Goal: Check status: Check status

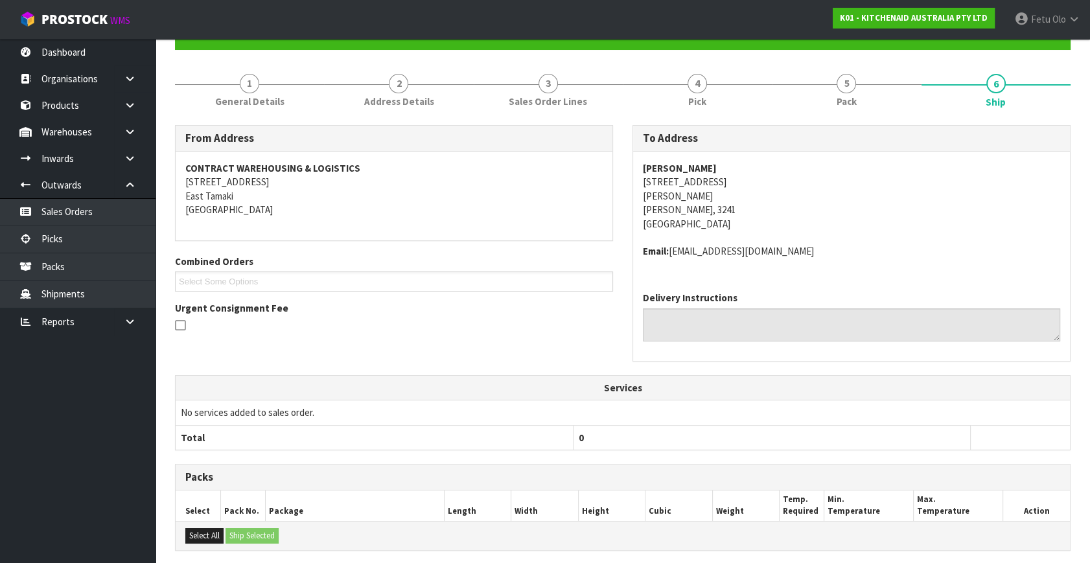
scroll to position [188, 0]
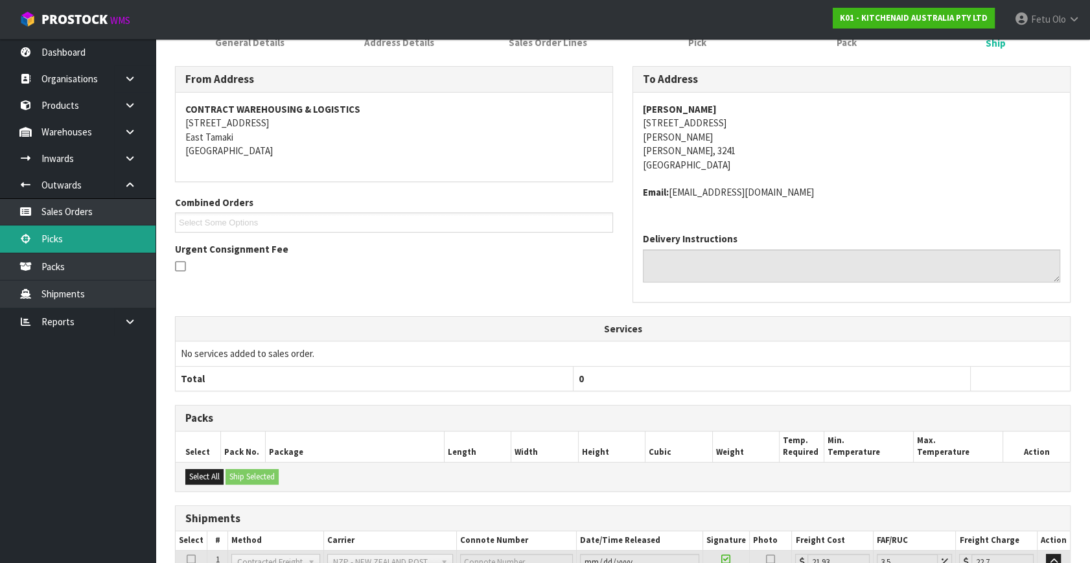
click at [49, 236] on link "Picks" at bounding box center [77, 238] width 155 height 27
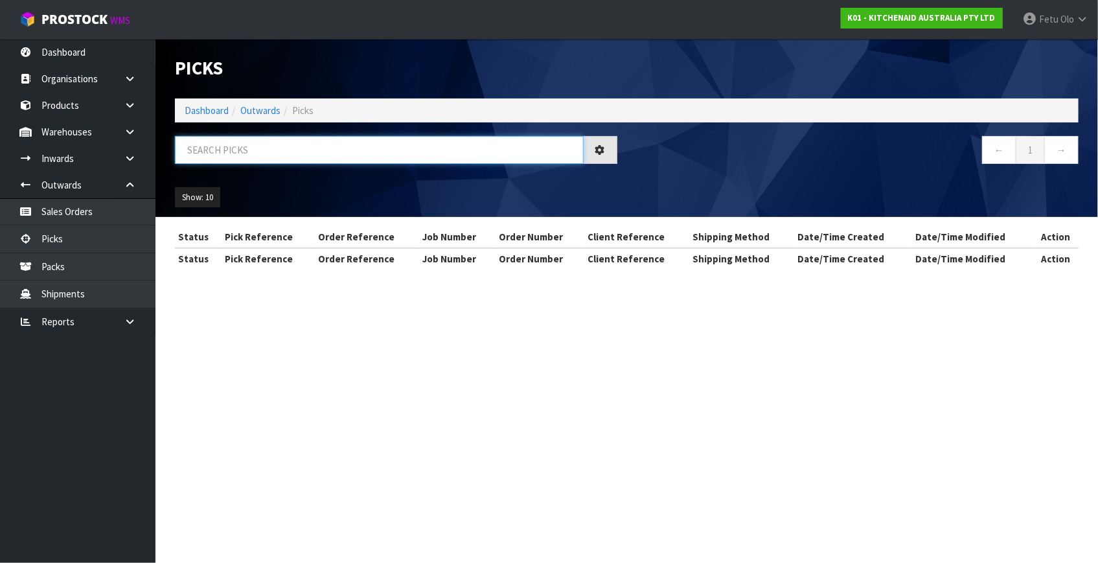
click at [326, 161] on input "text" at bounding box center [379, 150] width 409 height 28
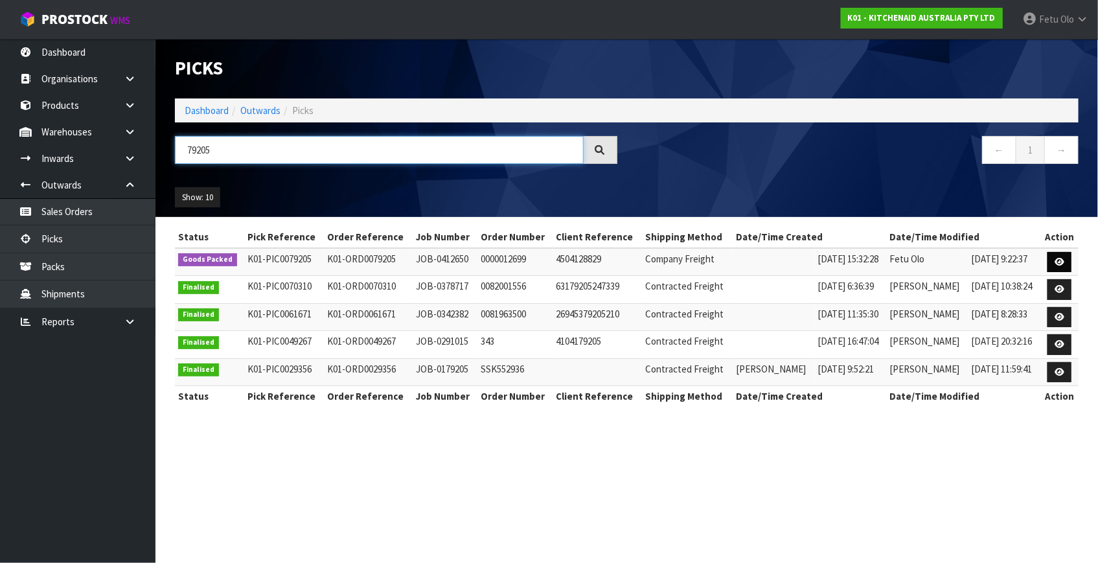
type input "79205"
click at [1055, 260] on icon at bounding box center [1060, 262] width 10 height 8
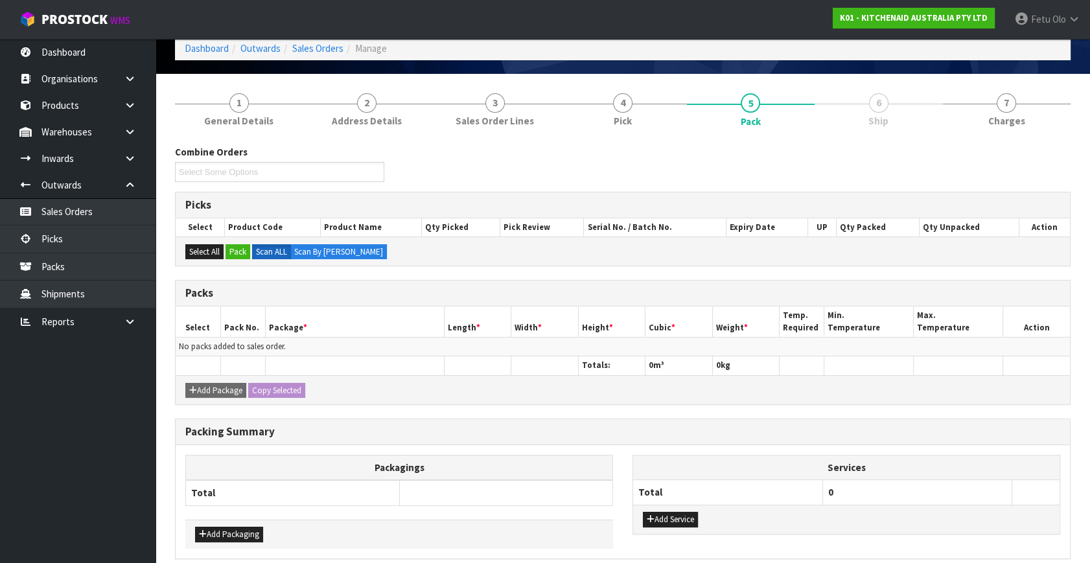
scroll to position [117, 0]
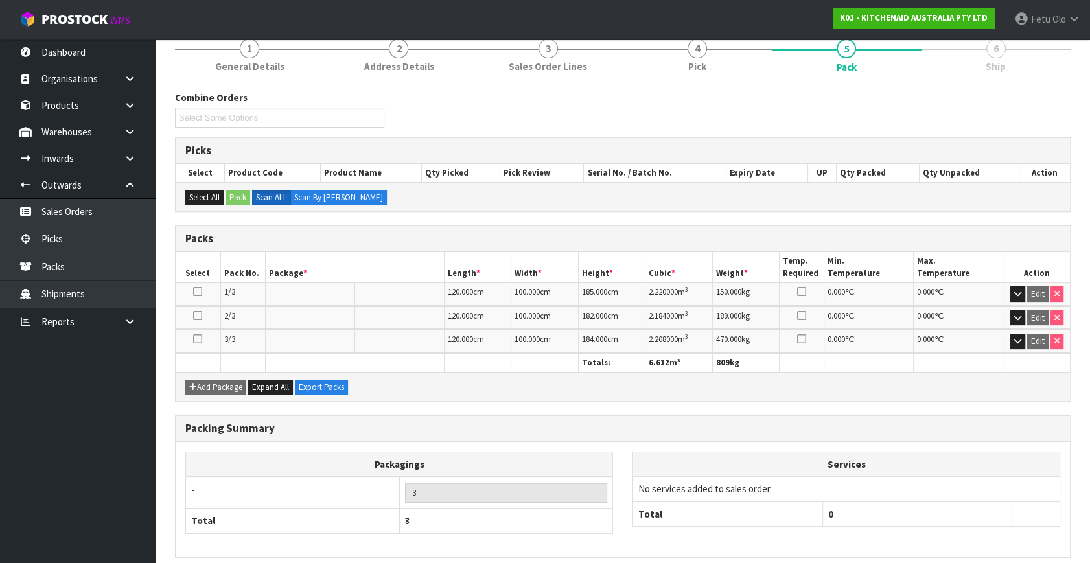
click at [369, 531] on div "Packagings - 3 Total 3" at bounding box center [399, 500] width 428 height 96
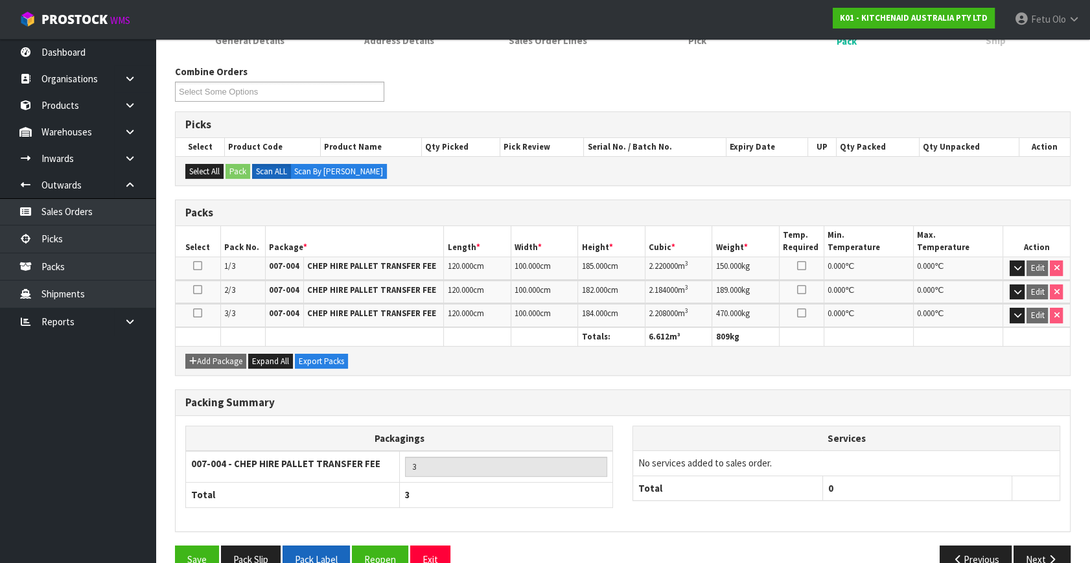
scroll to position [169, 0]
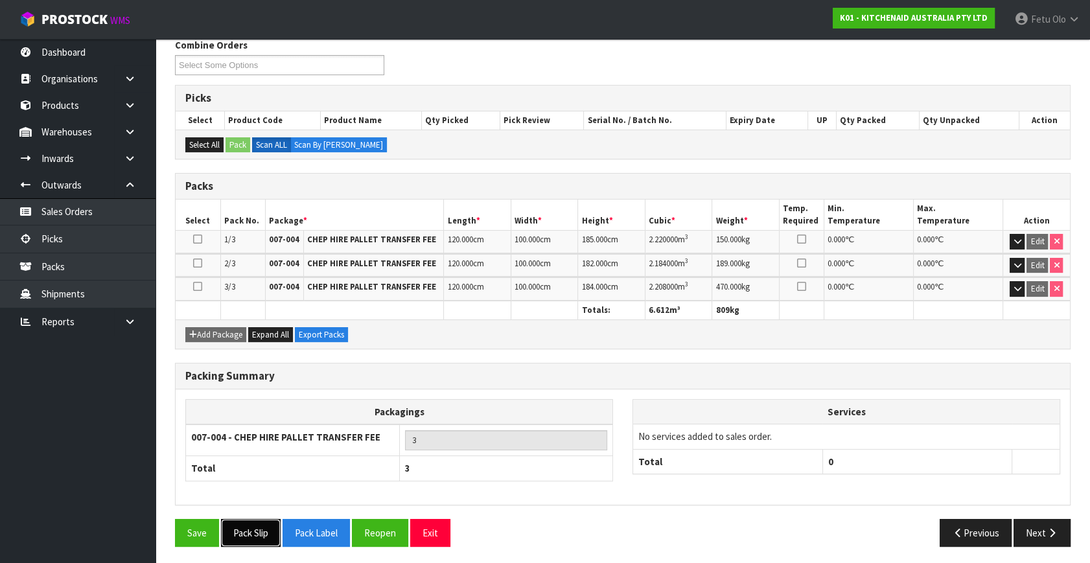
click at [247, 529] on button "Pack Slip" at bounding box center [251, 533] width 60 height 28
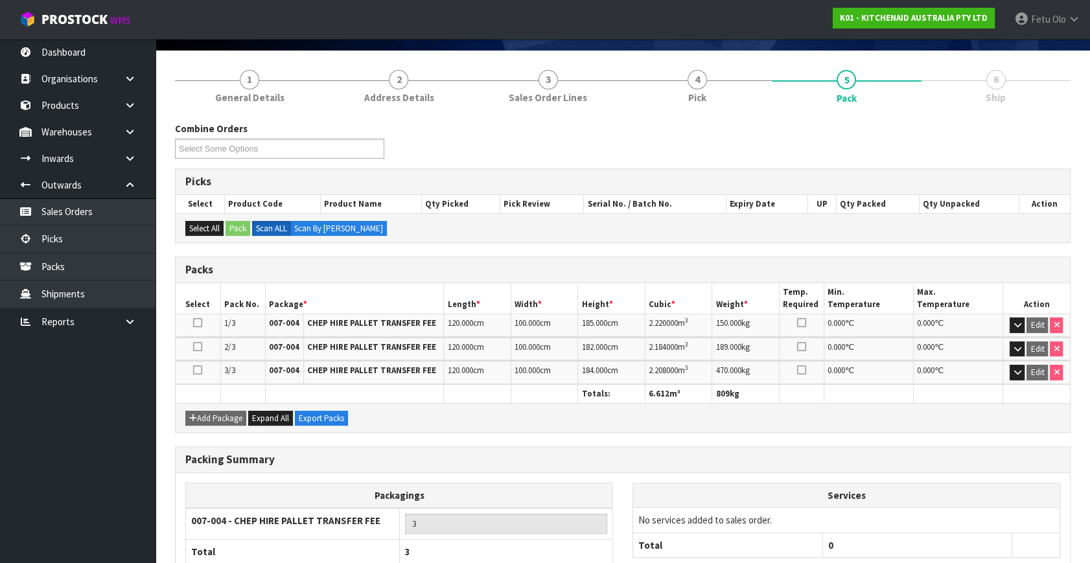
scroll to position [0, 0]
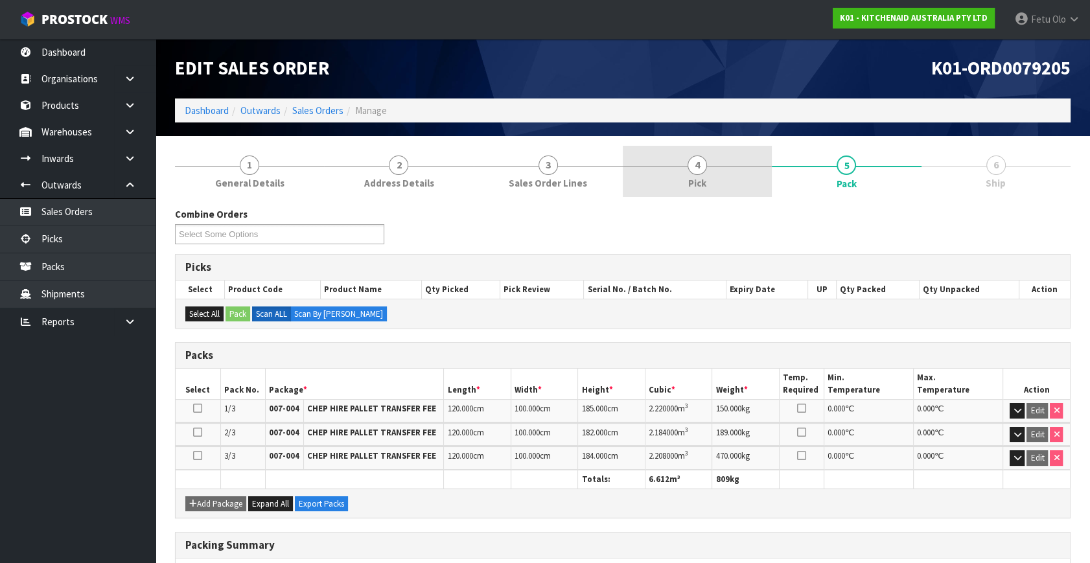
click at [688, 161] on span "4" at bounding box center [696, 164] width 19 height 19
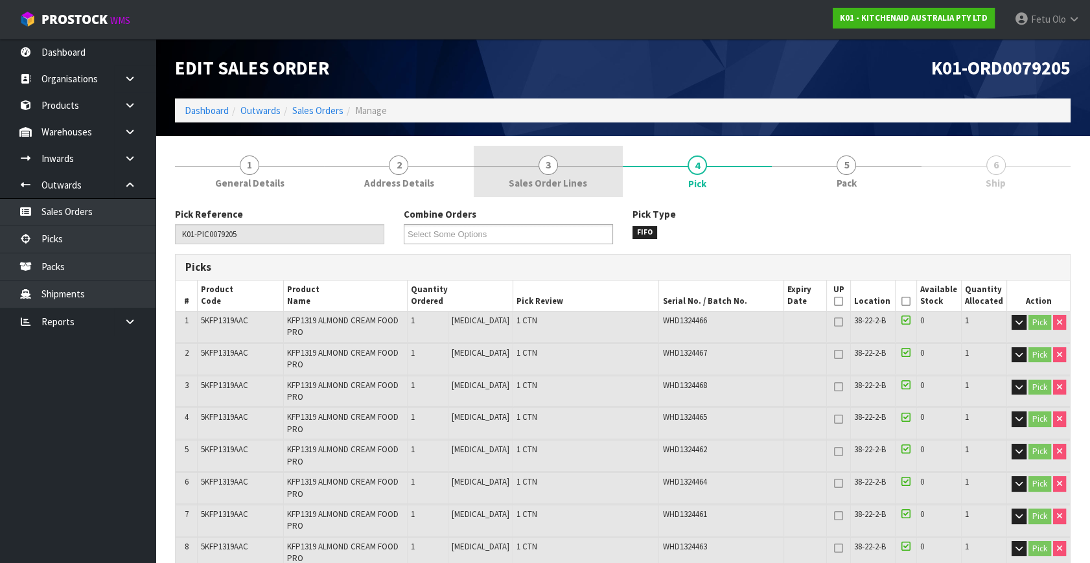
click at [562, 174] on link "3 Sales Order Lines" at bounding box center [548, 171] width 149 height 51
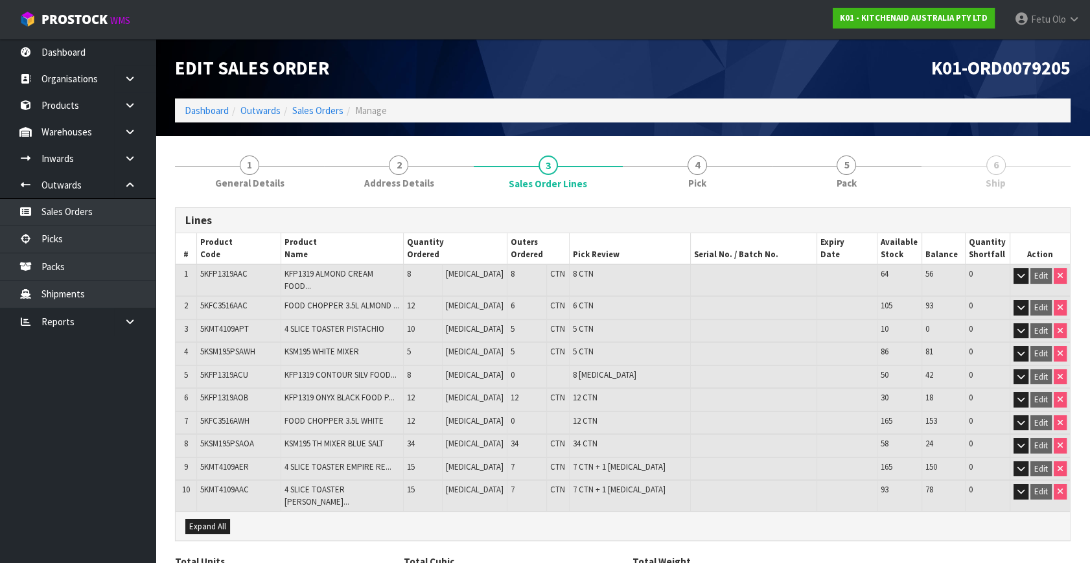
click at [512, 511] on div "Expand All" at bounding box center [623, 525] width 894 height 29
click at [49, 243] on link "Picks" at bounding box center [77, 238] width 155 height 27
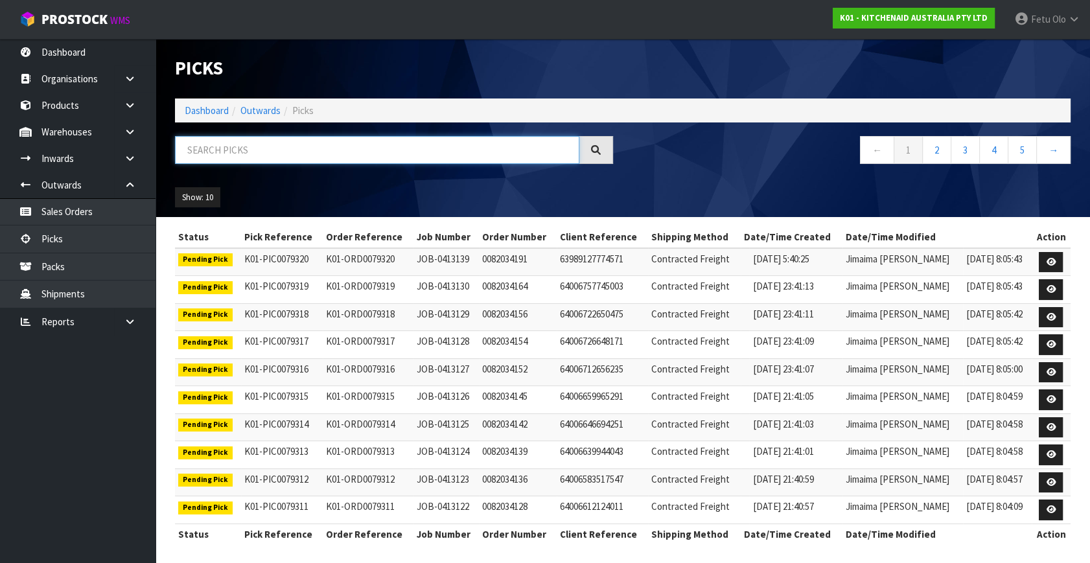
click at [336, 140] on input "text" at bounding box center [377, 150] width 404 height 28
click at [204, 108] on link "Dashboard" at bounding box center [207, 110] width 44 height 12
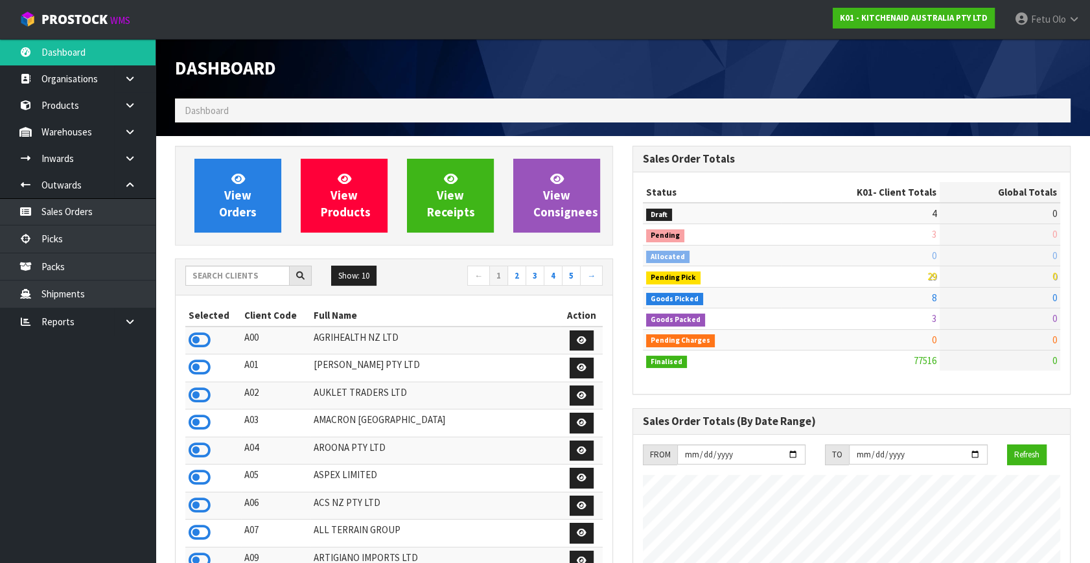
scroll to position [980, 457]
click at [38, 227] on link "Picks" at bounding box center [77, 238] width 155 height 27
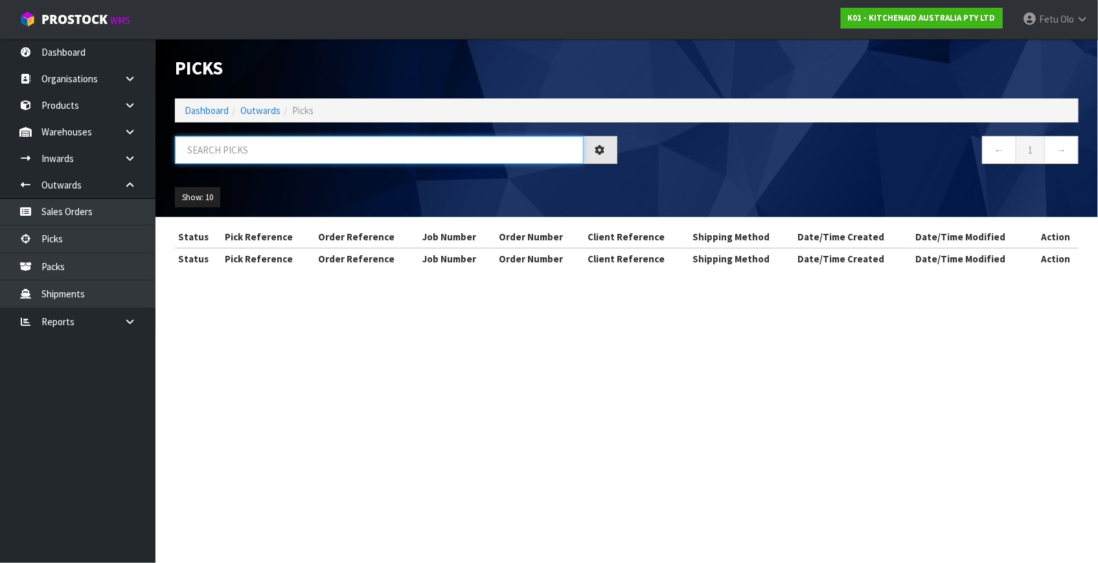
click at [312, 159] on input "text" at bounding box center [379, 150] width 409 height 28
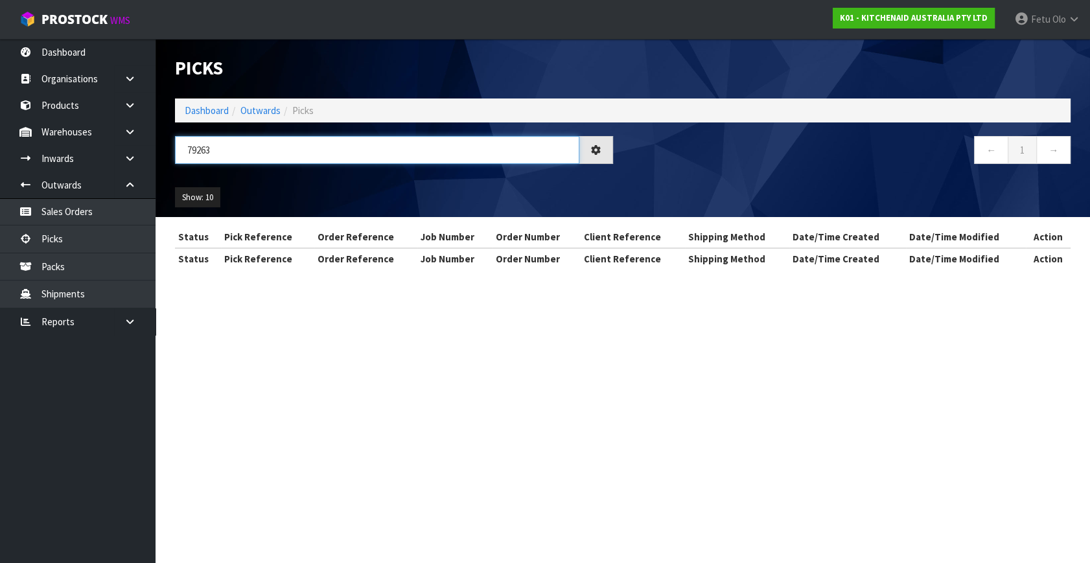
type input "79263"
